Goal: Task Accomplishment & Management: Complete application form

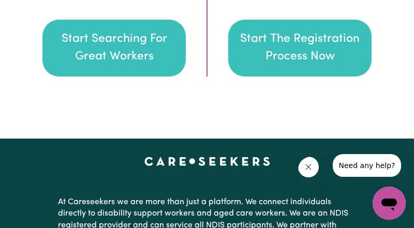
scroll to position [1799, 0]
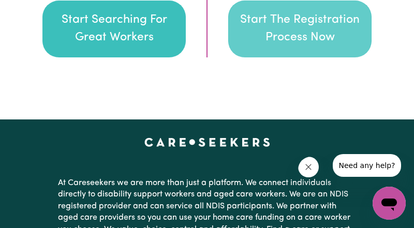
click at [324, 57] on button "Start The Registration Process Now" at bounding box center [299, 29] width 143 height 57
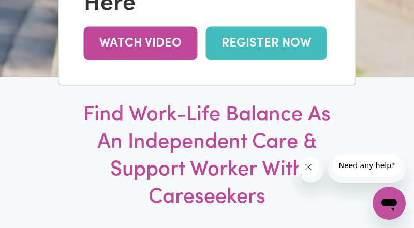
scroll to position [227, 0]
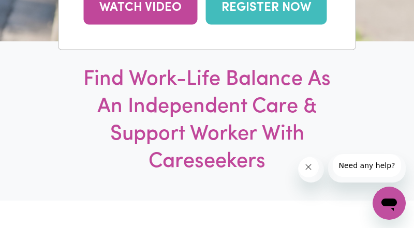
click at [206, 25] on link "REGISTER NOW" at bounding box center [266, 8] width 121 height 34
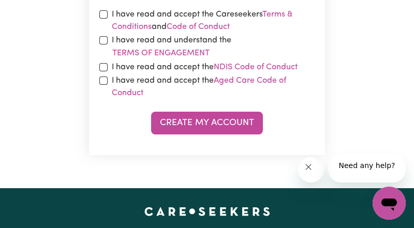
scroll to position [683, 0]
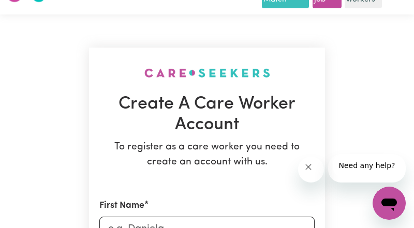
scroll to position [11, 0]
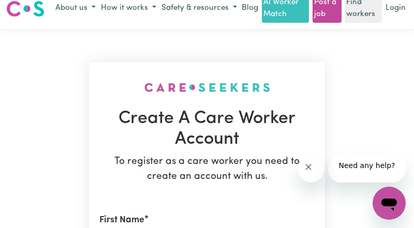
click at [178, 151] on h1 "Create A Care Worker Account" at bounding box center [206, 130] width 215 height 42
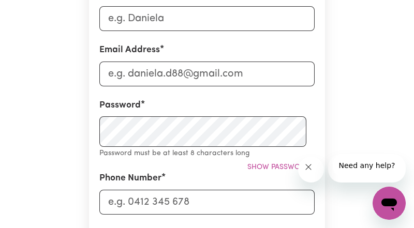
scroll to position [237, 0]
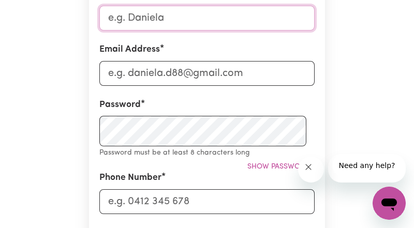
click at [188, 31] on input "First Name" at bounding box center [206, 18] width 215 height 25
type input "Behnaz"
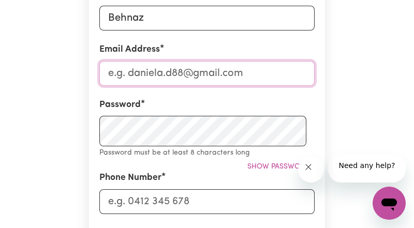
type input "[EMAIL_ADDRESS][PERSON_NAME][DOMAIN_NAME]"
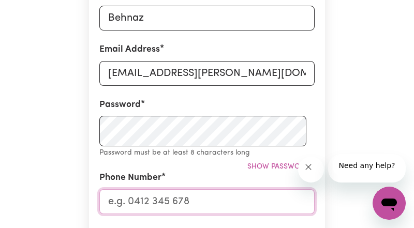
type input "0704877049"
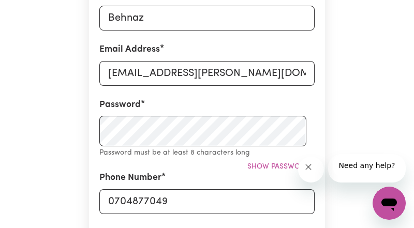
type input "Kungsbrogatan 5 A Lgh 1301"
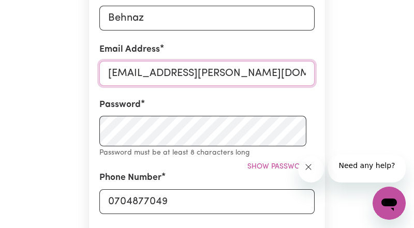
click at [191, 86] on input "[EMAIL_ADDRESS][PERSON_NAME][DOMAIN_NAME]" at bounding box center [206, 73] width 215 height 25
type input "[EMAIL_ADDRESS][DOMAIN_NAME]"
click at [240, 86] on input "[EMAIL_ADDRESS][DOMAIN_NAME]" at bounding box center [206, 73] width 215 height 25
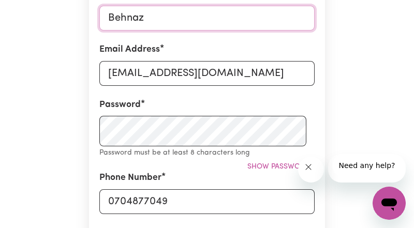
click at [197, 31] on input "Behnaz" at bounding box center [206, 18] width 215 height 25
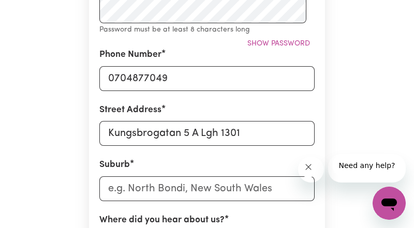
scroll to position [361, 0]
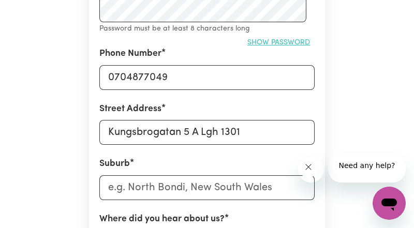
click at [252, 47] on span "Show password" at bounding box center [278, 43] width 63 height 8
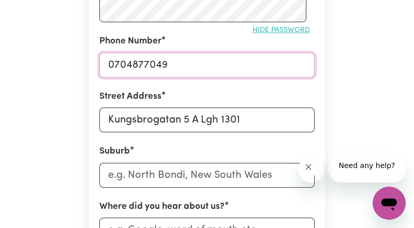
click at [196, 78] on input "0704877049" at bounding box center [206, 65] width 215 height 25
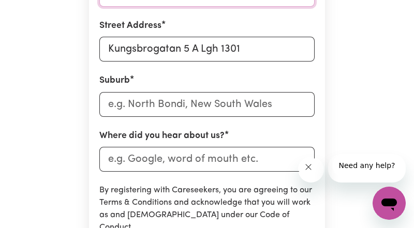
scroll to position [444, 0]
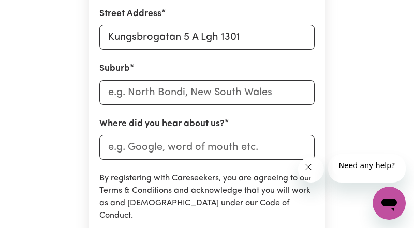
type input "0478081549"
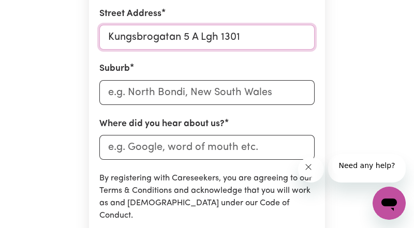
click at [241, 50] on input "Kungsbrogatan 5 A Lgh 1301" at bounding box center [206, 37] width 215 height 25
type input "[STREET_ADDRESS]"
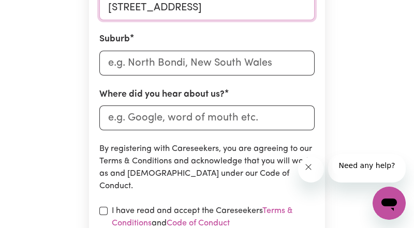
scroll to position [485, 0]
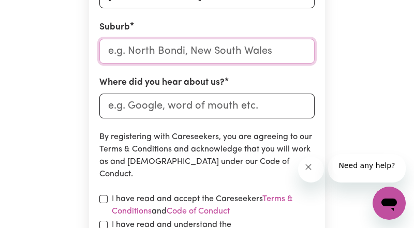
click at [249, 64] on input "text" at bounding box center [206, 51] width 215 height 25
click at [213, 64] on input "text" at bounding box center [206, 51] width 215 height 25
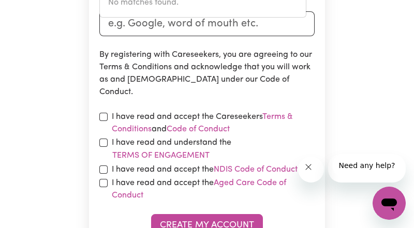
scroll to position [568, 0]
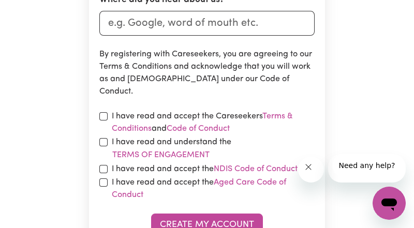
type input "n"
type input "new"
type input "[GEOGRAPHIC_DATA], [GEOGRAPHIC_DATA], 4680"
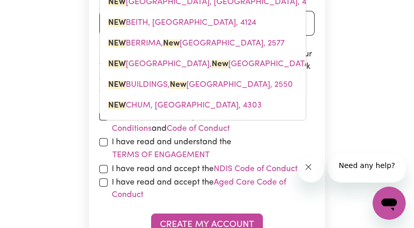
type input "new s"
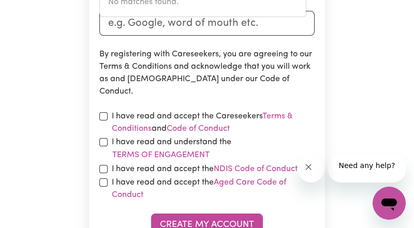
type input "new"
type input "[GEOGRAPHIC_DATA], [GEOGRAPHIC_DATA], 4680"
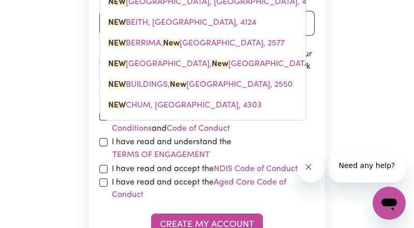
type input "ne"
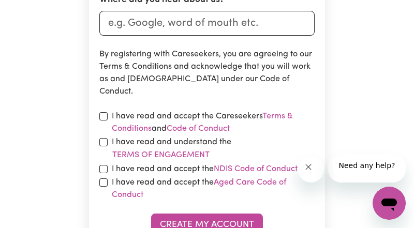
type input "n"
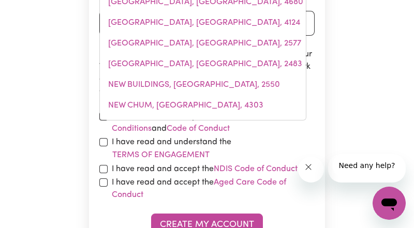
type input "turr"
type input "turrAMURRA, [GEOGRAPHIC_DATA], 2074"
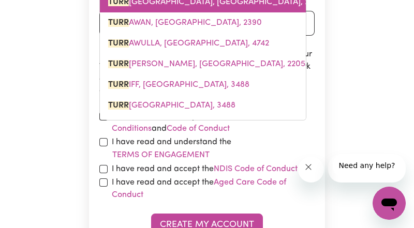
click at [196, 6] on span "TURR AMURRA, [GEOGRAPHIC_DATA], 2074" at bounding box center [215, 2] width 214 height 8
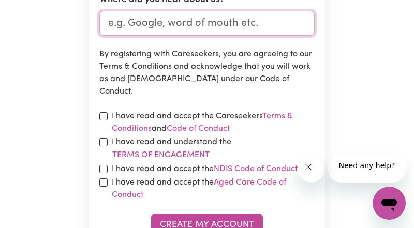
click at [246, 36] on input "Where did you hear about us?" at bounding box center [206, 23] width 215 height 25
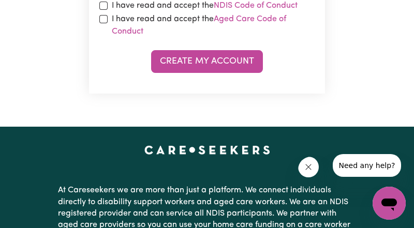
scroll to position [733, 0]
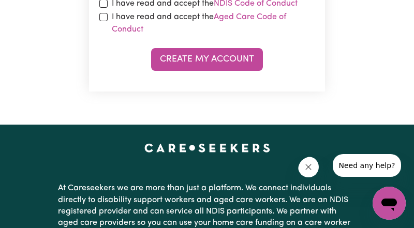
type input "google"
checkbox input "true"
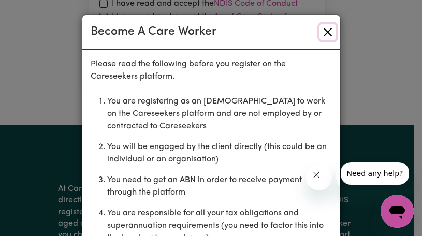
click at [319, 40] on button "Close" at bounding box center [327, 32] width 17 height 17
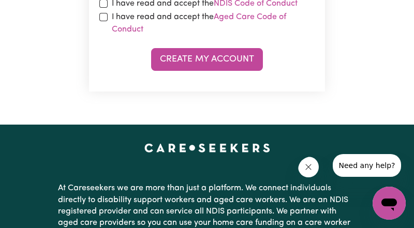
checkbox input "true"
click at [108, 8] on input "checkbox" at bounding box center [103, 3] width 8 height 8
checkbox input "true"
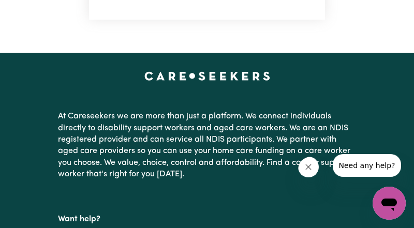
scroll to position [816, 0]
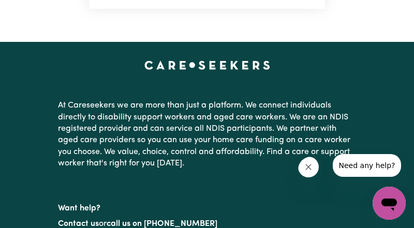
checkbox input "true"
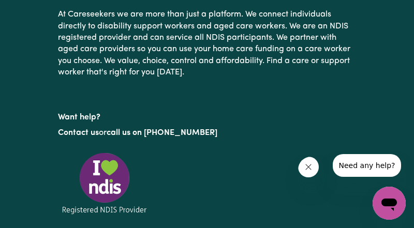
scroll to position [916, 0]
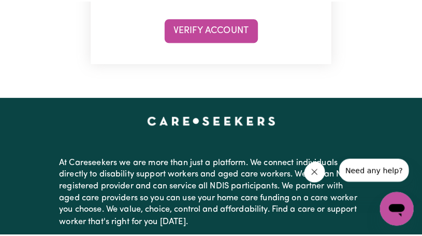
scroll to position [310, 0]
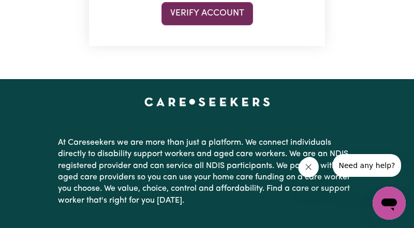
click at [218, 25] on button "Verify Account" at bounding box center [207, 13] width 92 height 23
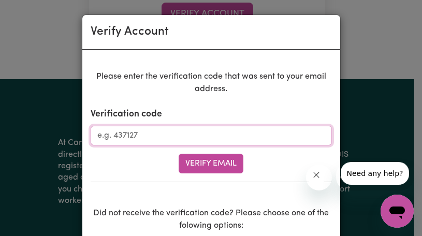
click at [217, 145] on input "Verification code" at bounding box center [211, 136] width 241 height 20
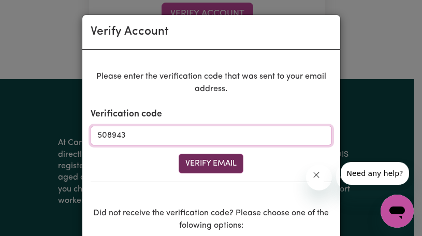
type input "508943"
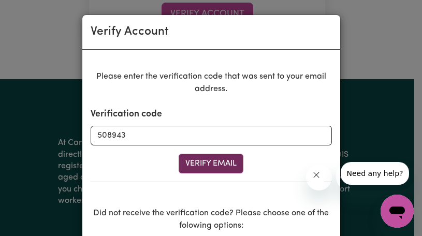
click at [220, 173] on button "Verify Email" at bounding box center [210, 164] width 65 height 20
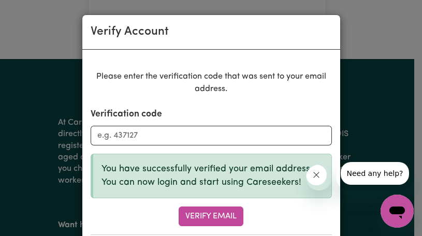
scroll to position [20, 0]
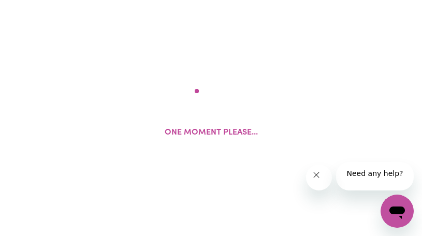
click at [413, 228] on div "One moment please..." at bounding box center [211, 118] width 422 height 236
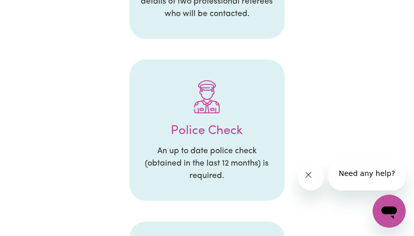
scroll to position [331, 0]
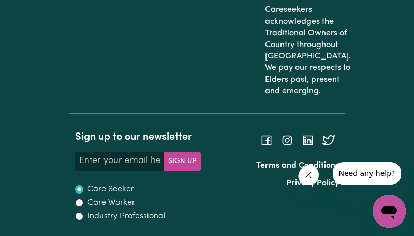
scroll to position [2841, 0]
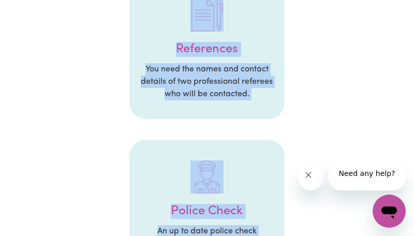
scroll to position [166, 0]
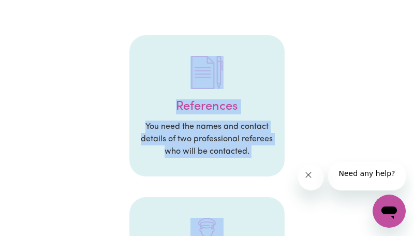
drag, startPoint x: 291, startPoint y: 39, endPoint x: 126, endPoint y: 91, distance: 173.1
copy div "Loremipsum Dol sita con adipi eli seddoei tempori ut lab etdoloremagn aliquaen …"
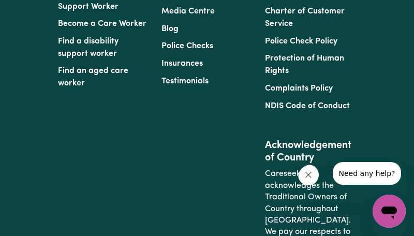
scroll to position [2399, 0]
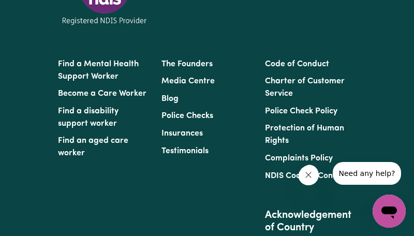
drag, startPoint x: 133, startPoint y: 79, endPoint x: 285, endPoint y: 142, distance: 164.2
copy section "Let's get started! Hi [PERSON_NAME] , welcome to the Careseekers platform! We c…"
